Goal: Transaction & Acquisition: Purchase product/service

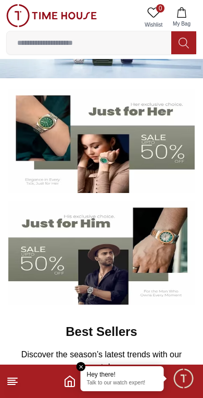
scroll to position [52, 0]
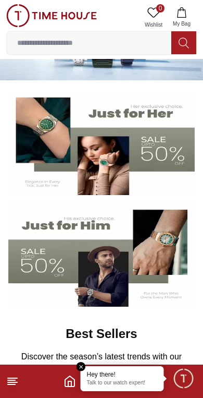
click at [64, 385] on icon "Home" at bounding box center [70, 381] width 13 height 13
click at [86, 360] on p "Discover the season’s latest trends with our newest drops" at bounding box center [102, 362] width 174 height 25
click at [82, 371] on em "Close tooltip" at bounding box center [81, 366] width 9 height 9
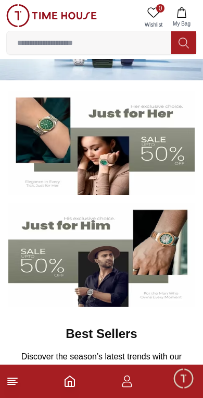
click at [74, 380] on icon "Home" at bounding box center [69, 381] width 9 height 10
click at [73, 386] on icon "Home" at bounding box center [69, 381] width 9 height 10
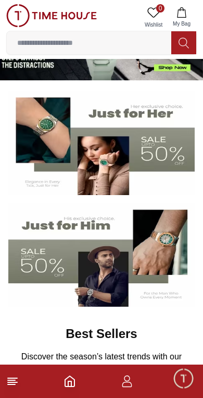
click at [191, 384] on span "Minimize live chat window" at bounding box center [183, 378] width 30 height 30
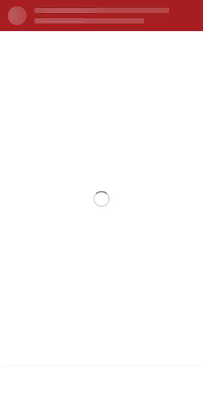
scroll to position [0, 0]
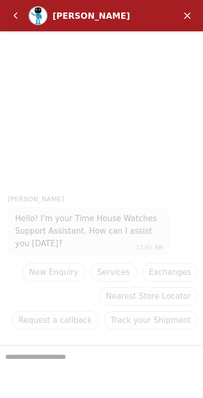
click at [195, 16] on em "Minimize" at bounding box center [187, 15] width 21 height 21
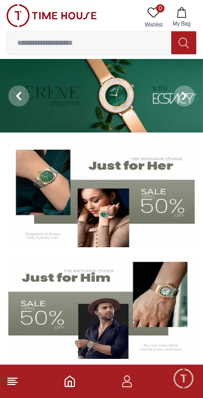
click at [16, 380] on icon at bounding box center [12, 381] width 13 height 13
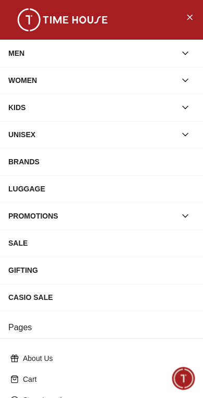
click at [142, 50] on div "MEN" at bounding box center [92, 53] width 168 height 19
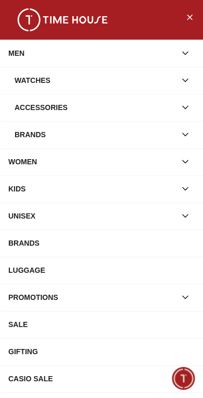
click at [161, 82] on div "Watches" at bounding box center [96, 80] width 162 height 19
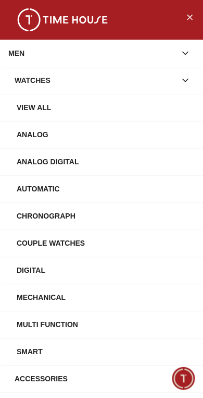
click at [129, 103] on div "View All" at bounding box center [106, 107] width 178 height 19
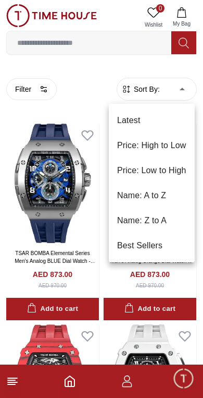
click at [174, 79] on div at bounding box center [101, 199] width 203 height 398
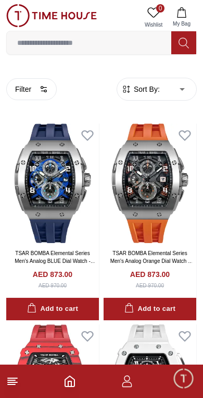
click at [30, 89] on button "Filter" at bounding box center [31, 89] width 51 height 22
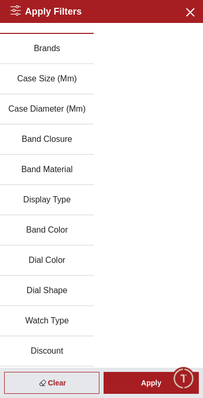
scroll to position [19, 0]
click at [66, 46] on button "Brands" at bounding box center [47, 49] width 94 height 30
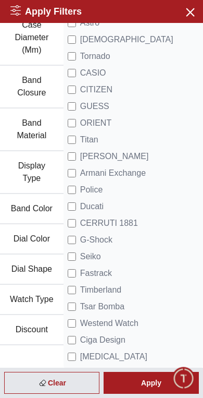
scroll to position [115, 0]
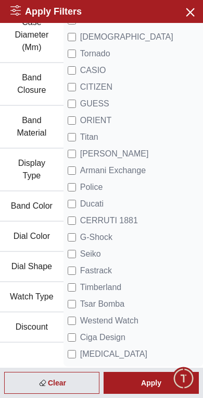
scroll to position [118, 0]
click at [150, 382] on div "Apply" at bounding box center [151, 383] width 95 height 22
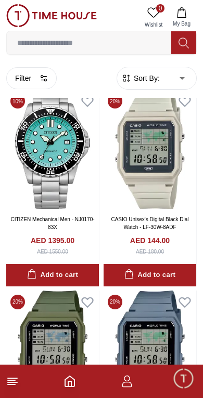
scroll to position [35, 0]
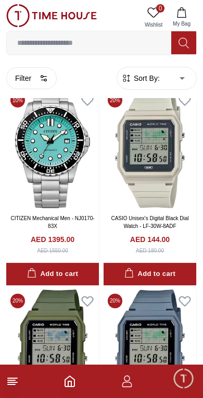
click at [131, 380] on icon "button" at bounding box center [127, 381] width 13 height 13
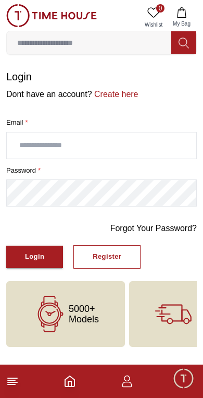
click at [132, 387] on icon "button" at bounding box center [127, 381] width 13 height 13
click at [131, 386] on icon "button" at bounding box center [128, 384] width 10 height 5
click at [131, 384] on icon "button" at bounding box center [127, 381] width 13 height 13
click at [126, 381] on icon "button" at bounding box center [127, 378] width 6 height 6
click at [192, 384] on span "Minimize live chat window" at bounding box center [183, 378] width 30 height 30
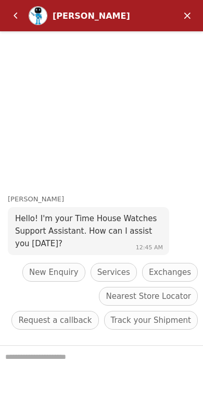
click at [119, 363] on textarea "We are here to help you" at bounding box center [101, 372] width 203 height 52
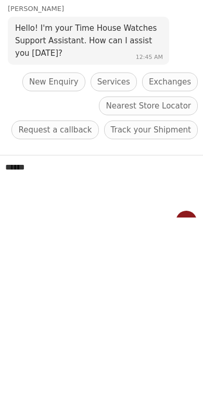
type textarea "******"
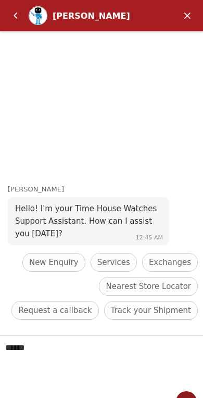
click at [190, 386] on textarea "******" at bounding box center [101, 362] width 203 height 52
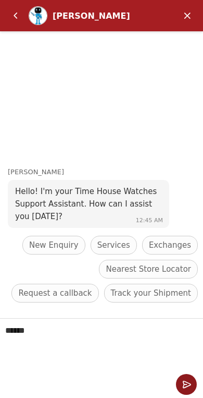
scroll to position [17, 0]
click at [186, 377] on em "Send" at bounding box center [186, 384] width 21 height 21
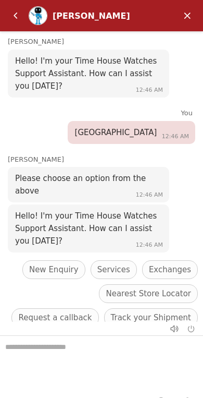
click at [16, 20] on em "Back" at bounding box center [15, 15] width 21 height 21
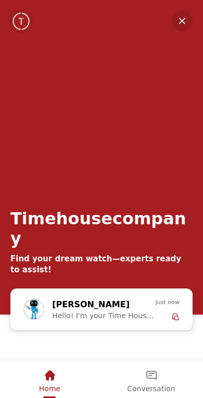
click at [184, 25] on em "Minimize" at bounding box center [182, 20] width 21 height 21
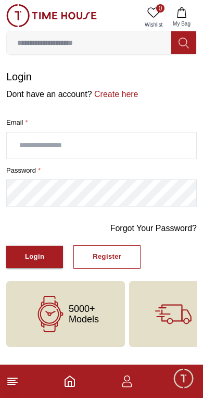
click at [131, 375] on icon "button" at bounding box center [127, 381] width 13 height 13
click at [129, 381] on icon "button" at bounding box center [127, 381] width 13 height 13
click at [35, 15] on img at bounding box center [51, 15] width 91 height 23
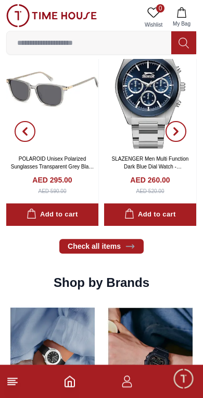
scroll to position [734, 0]
